Goal: Task Accomplishment & Management: Complete application form

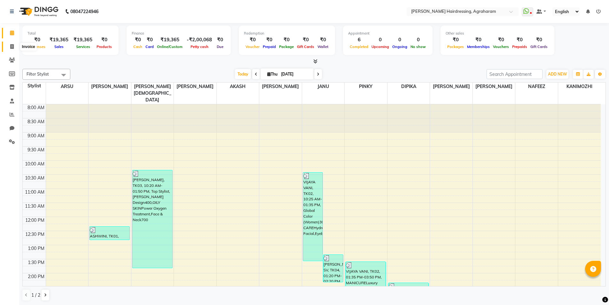
click at [14, 47] on icon at bounding box center [12, 46] width 4 height 5
select select "service"
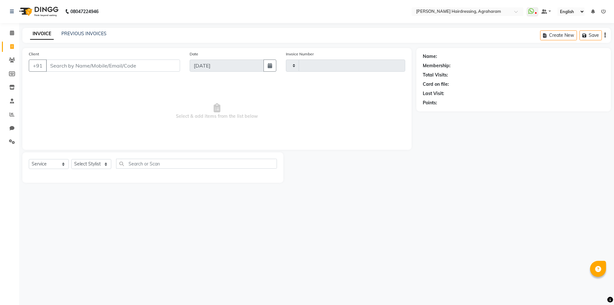
type input "2692"
select select "7962"
click at [103, 164] on select "Select Stylist" at bounding box center [91, 164] width 40 height 10
drag, startPoint x: 143, startPoint y: 99, endPoint x: 139, endPoint y: 106, distance: 9.0
click at [143, 99] on span "Select & add items from the list below" at bounding box center [217, 111] width 376 height 64
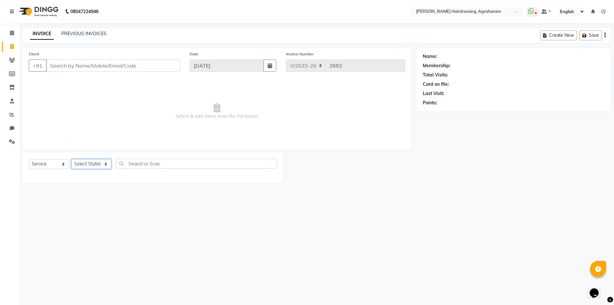
click at [107, 162] on select "Select Stylist" at bounding box center [91, 164] width 40 height 10
select select "72526"
click at [71, 159] on select "Select Stylist AASH MUHAMMED AFTAB AKASH ARSU DIPIKA JANU KANIMOZHI MANAGER NAF…" at bounding box center [99, 164] width 57 height 10
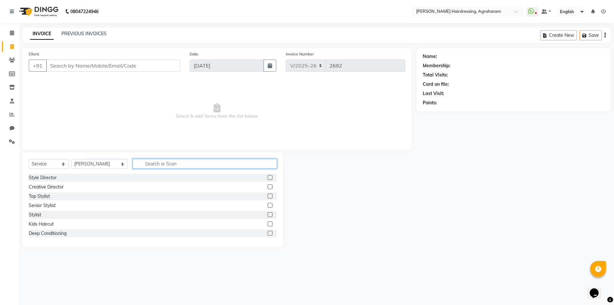
click at [148, 165] on input "text" at bounding box center [205, 164] width 144 height 10
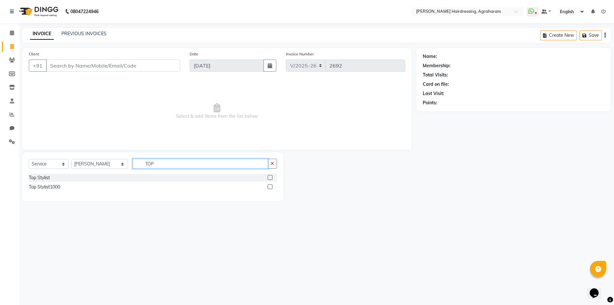
type input "TOP"
click at [270, 178] on label at bounding box center [269, 177] width 5 height 5
click at [270, 178] on input "checkbox" at bounding box center [269, 177] width 4 height 4
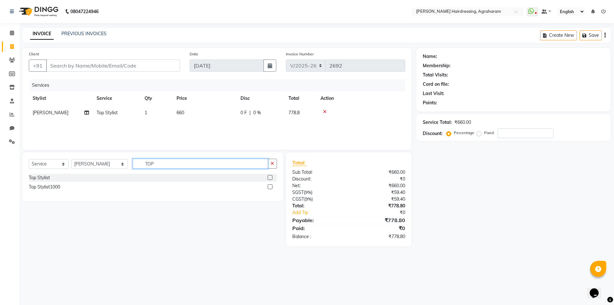
checkbox input "false"
click at [160, 165] on input "TOP" at bounding box center [200, 164] width 135 height 10
type input "T"
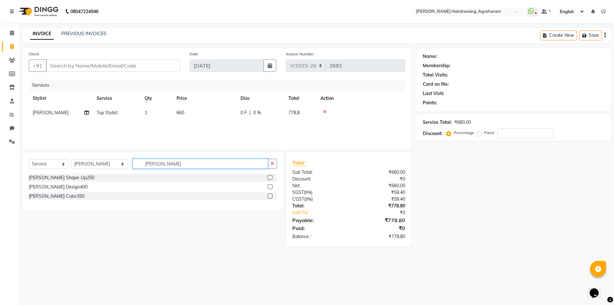
type input "BEARD"
click at [269, 177] on label at bounding box center [269, 177] width 5 height 5
click at [269, 177] on input "checkbox" at bounding box center [269, 177] width 4 height 4
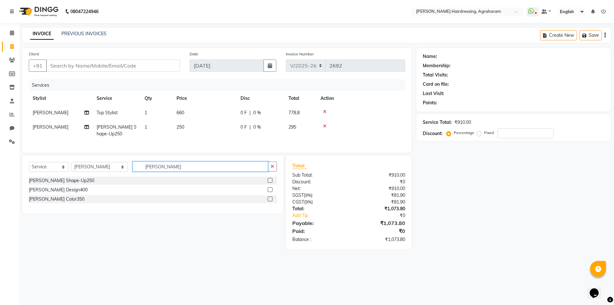
checkbox input "false"
click at [170, 169] on input "BEARD" at bounding box center [200, 166] width 135 height 10
type input "B"
type input "FACE"
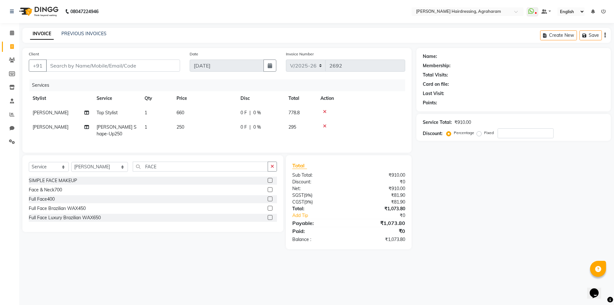
click at [268, 192] on label at bounding box center [269, 189] width 5 height 5
click at [268, 192] on input "checkbox" at bounding box center [269, 190] width 4 height 4
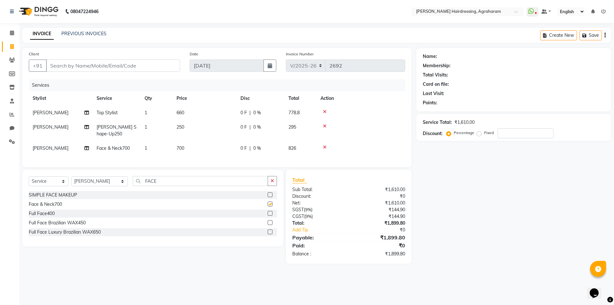
checkbox input "false"
click at [176, 185] on input "FACE" at bounding box center [200, 181] width 135 height 10
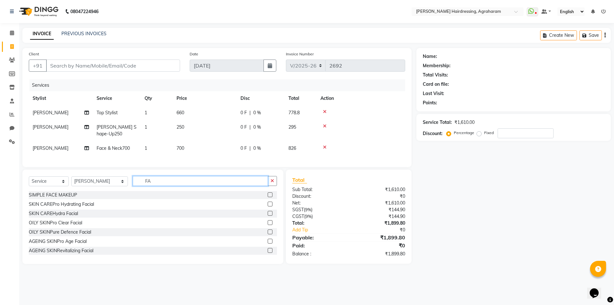
type input "F"
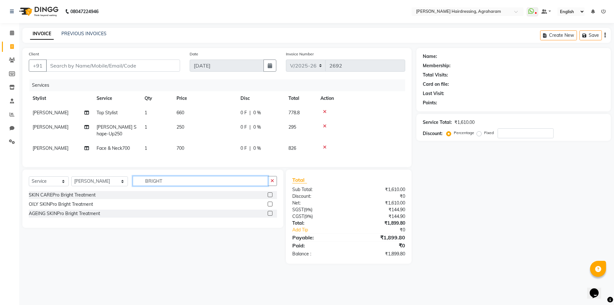
type input "BRIGHT"
click at [270, 197] on label at bounding box center [269, 194] width 5 height 5
click at [270, 197] on input "checkbox" at bounding box center [269, 195] width 4 height 4
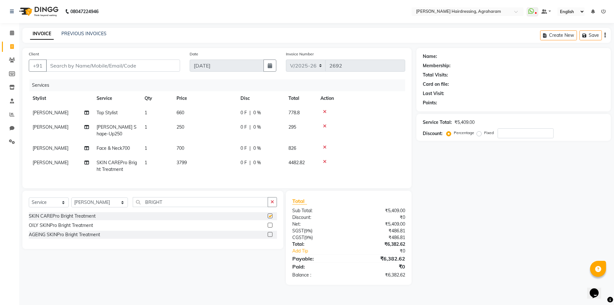
checkbox input "false"
click at [101, 66] on input "Client" at bounding box center [113, 65] width 134 height 12
type input "9"
type input "0"
type input "9952004429"
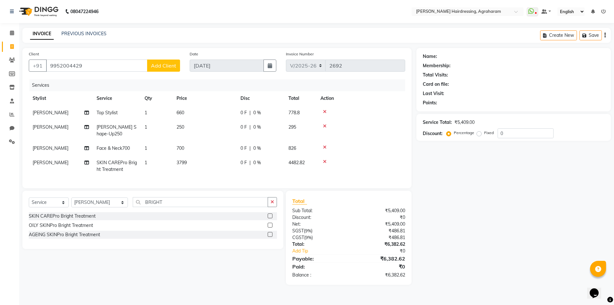
click at [166, 68] on button "Add Client" at bounding box center [163, 65] width 33 height 12
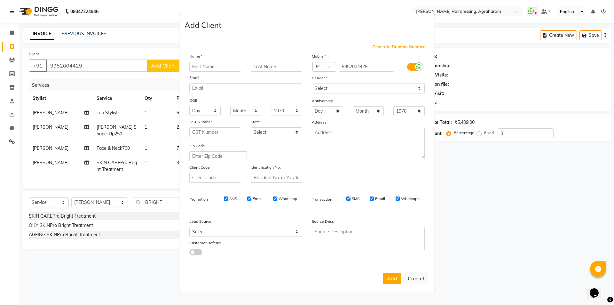
click at [196, 67] on input "text" at bounding box center [215, 67] width 52 height 10
type input "[PERSON_NAME]"
click at [275, 64] on input "text" at bounding box center [277, 67] width 52 height 10
type input "."
click at [368, 89] on select "Select Male Female Other Prefer Not To Say" at bounding box center [368, 88] width 113 height 10
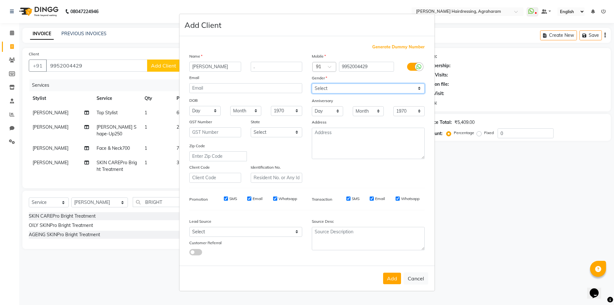
select select "male"
click at [312, 83] on select "Select Male Female Other Prefer Not To Say" at bounding box center [368, 88] width 113 height 10
click at [346, 145] on textarea at bounding box center [368, 143] width 113 height 31
click at [316, 133] on textarea "DINDUGAL" at bounding box center [368, 143] width 113 height 31
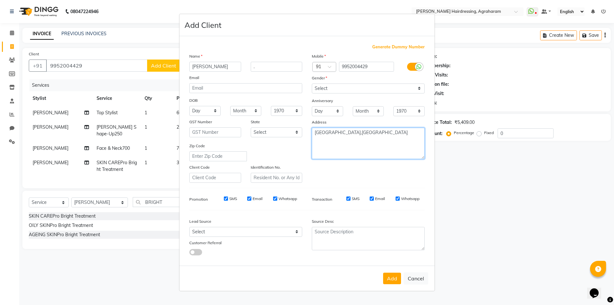
type textarea "TRESSERE COLONY,DINDUGAL"
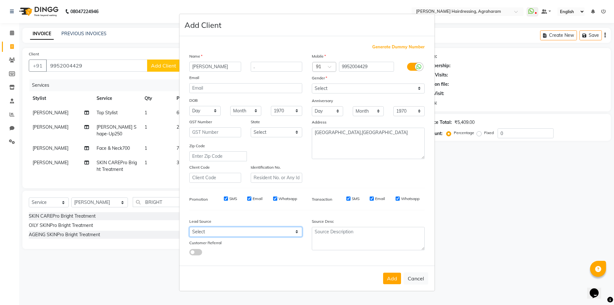
click at [245, 228] on select "Select Walk-in Referral Internet Friend Word of Mouth Advertisement Facebook Ju…" at bounding box center [245, 232] width 113 height 10
select select "53193"
click at [189, 227] on select "Select Walk-in Referral Internet Friend Word of Mouth Advertisement Facebook Ju…" at bounding box center [245, 232] width 113 height 10
click at [395, 276] on button "Add" at bounding box center [392, 278] width 18 height 12
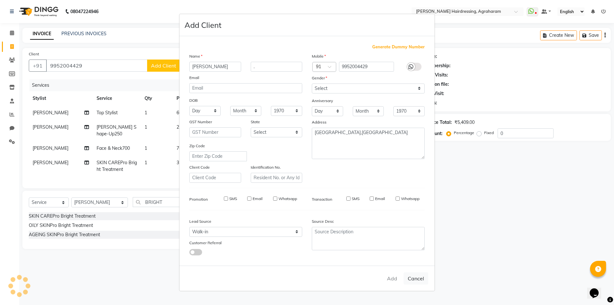
type input "99******29"
select select
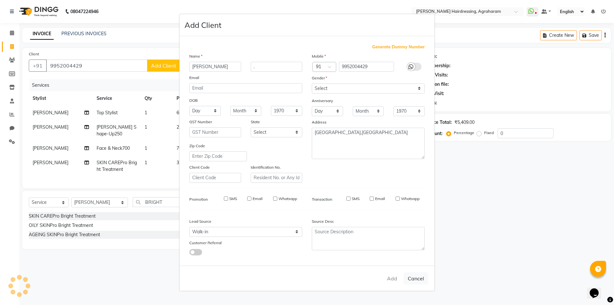
select select
checkbox input "false"
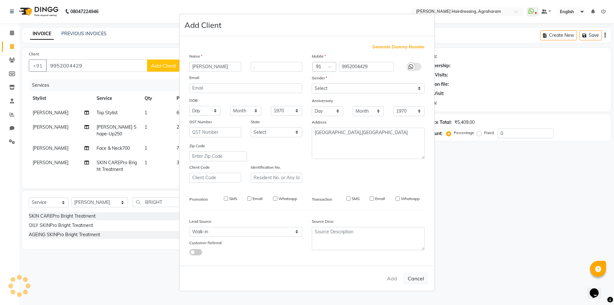
checkbox input "false"
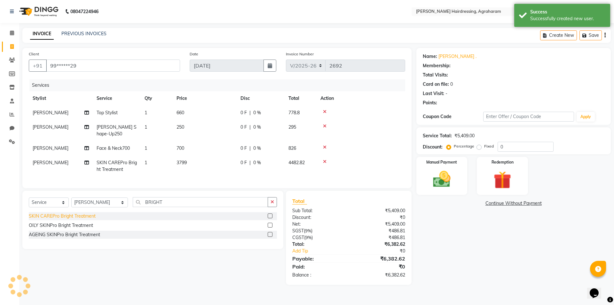
select select "1: Object"
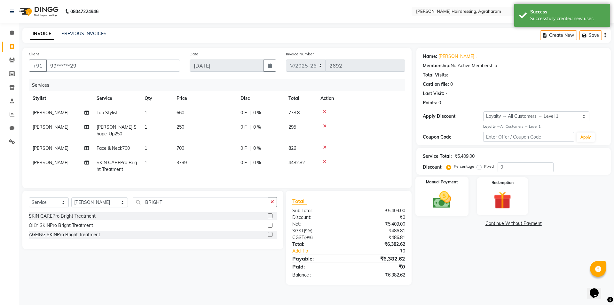
click at [439, 203] on img at bounding box center [442, 199] width 30 height 21
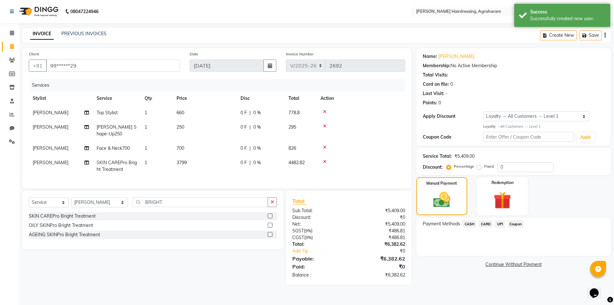
click at [500, 224] on span "UPI" at bounding box center [500, 223] width 10 height 7
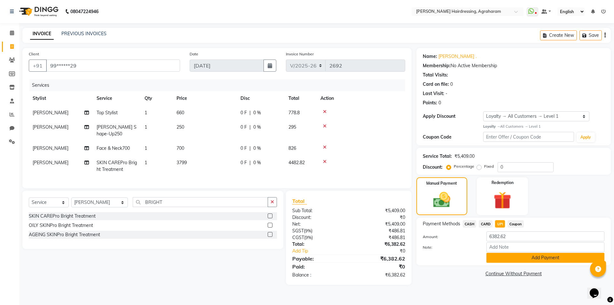
click at [543, 258] on button "Add Payment" at bounding box center [545, 257] width 118 height 10
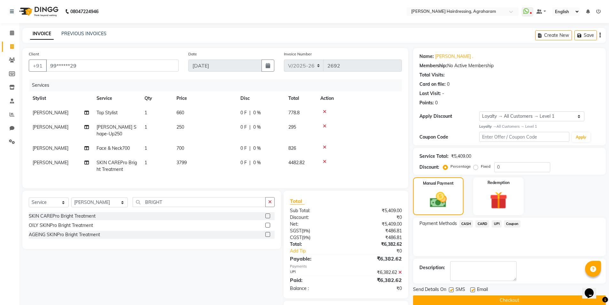
click at [510, 298] on button "Checkout" at bounding box center [509, 300] width 193 height 10
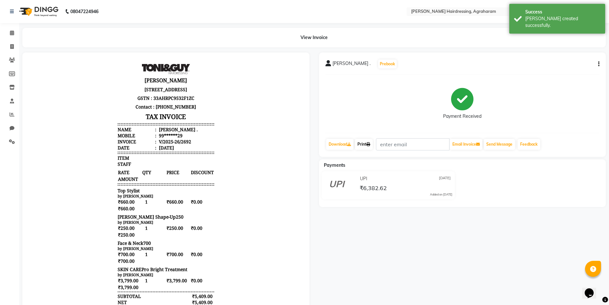
click at [366, 146] on link "Print" at bounding box center [364, 144] width 18 height 11
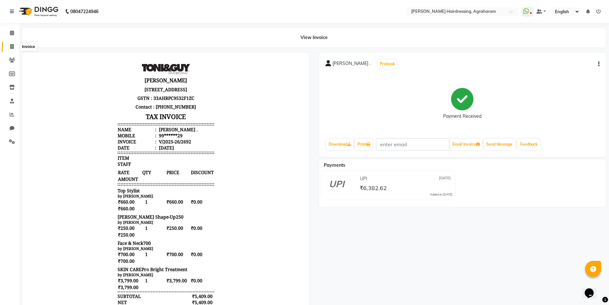
click at [13, 46] on icon at bounding box center [12, 46] width 4 height 5
select select "service"
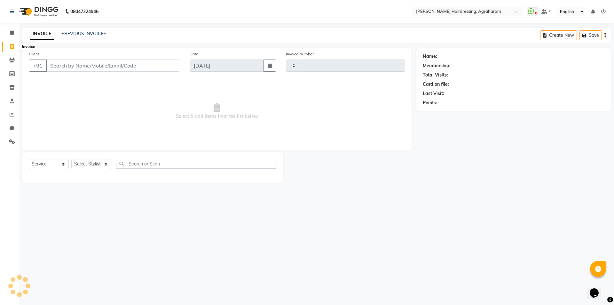
type input "2693"
select select "7962"
click at [90, 32] on link "PREVIOUS INVOICES" at bounding box center [83, 34] width 45 height 6
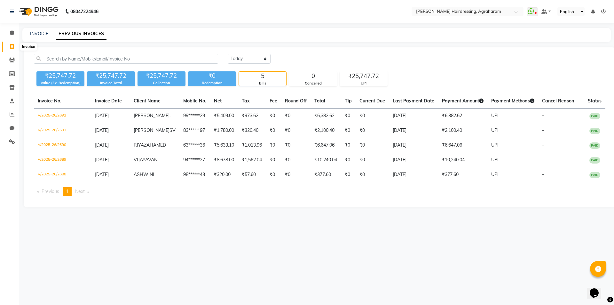
click at [12, 46] on icon at bounding box center [12, 46] width 4 height 5
select select "7962"
select select "service"
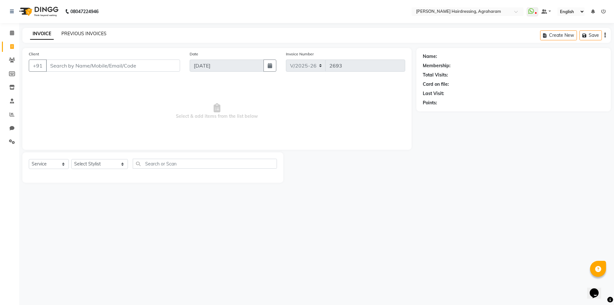
click at [75, 34] on link "PREVIOUS INVOICES" at bounding box center [83, 34] width 45 height 6
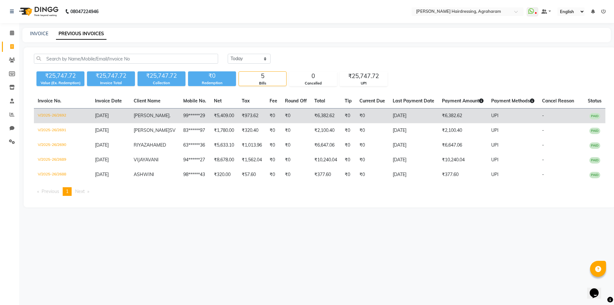
click at [179, 116] on td "99******29" at bounding box center [194, 115] width 31 height 15
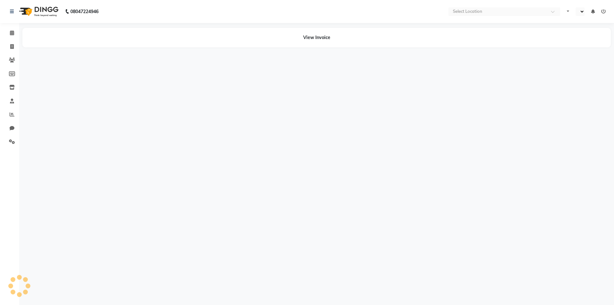
select select "en"
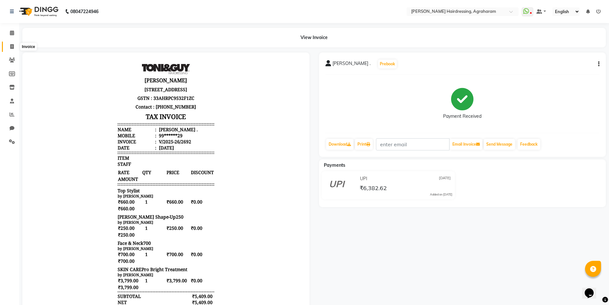
click at [11, 48] on icon at bounding box center [12, 46] width 4 height 5
select select "7962"
select select "service"
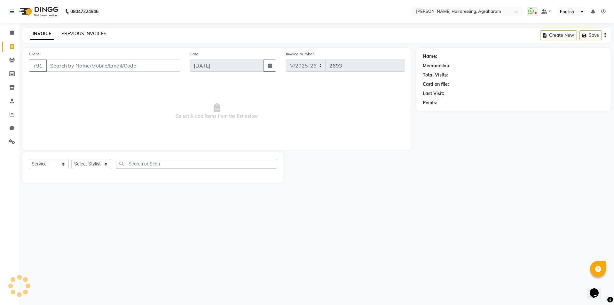
click at [80, 35] on link "PREVIOUS INVOICES" at bounding box center [83, 34] width 45 height 6
